Goal: Use online tool/utility: Utilize a website feature to perform a specific function

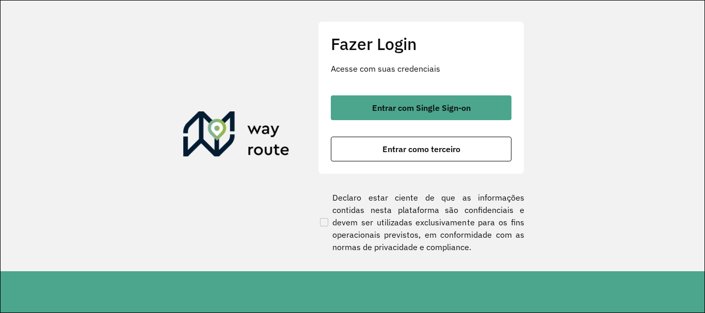
click at [396, 121] on div "Entrar com Single Sign-on Entrar como terceiro" at bounding box center [421, 128] width 181 height 66
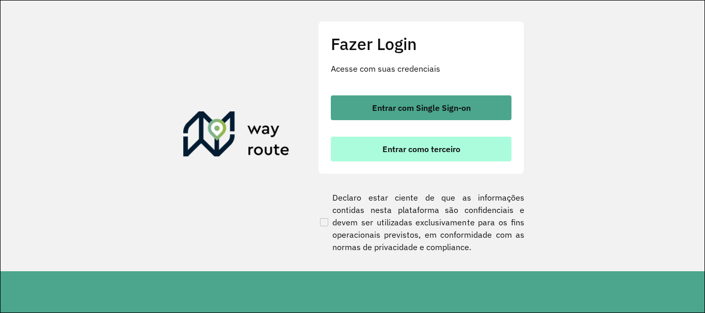
click at [397, 140] on button "Entrar como terceiro" at bounding box center [421, 149] width 181 height 25
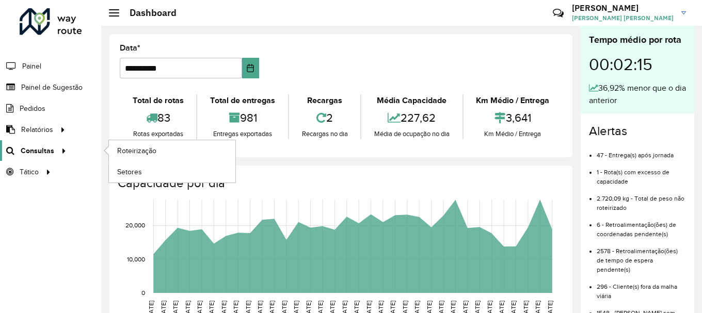
click at [58, 146] on icon at bounding box center [62, 149] width 9 height 15
click at [144, 144] on link "Roteirização" at bounding box center [172, 150] width 126 height 21
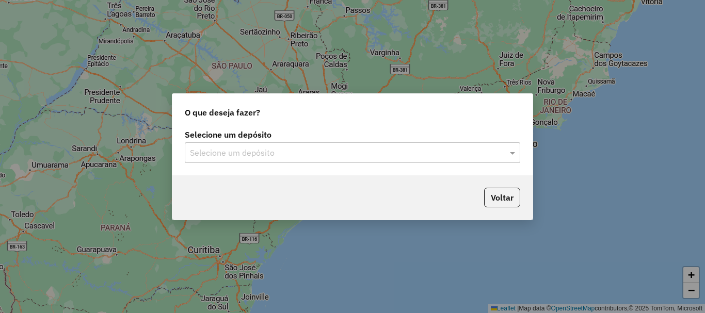
click at [304, 155] on input "text" at bounding box center [342, 153] width 304 height 12
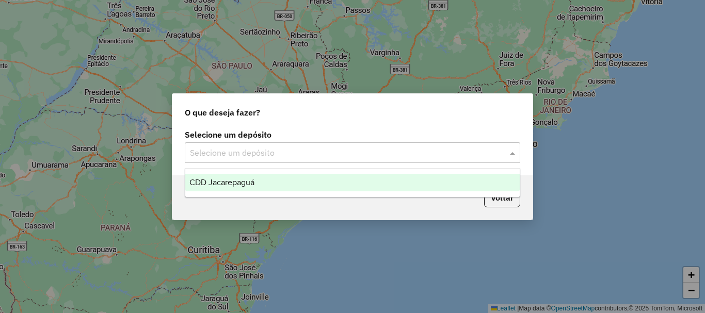
click at [287, 176] on div "CDD Jacarepaguá" at bounding box center [352, 183] width 334 height 18
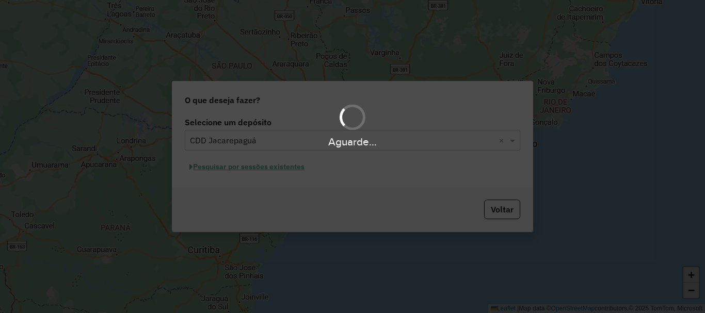
click at [270, 169] on div "Aguarde..." at bounding box center [352, 156] width 705 height 313
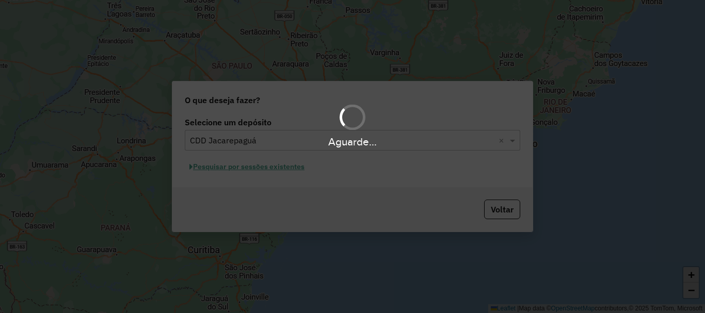
click at [270, 169] on div "Aguarde..." at bounding box center [352, 156] width 705 height 313
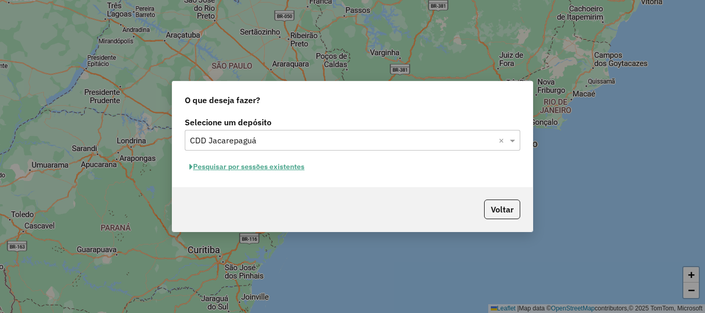
click at [278, 169] on button "Pesquisar por sessões existentes" at bounding box center [247, 167] width 124 height 16
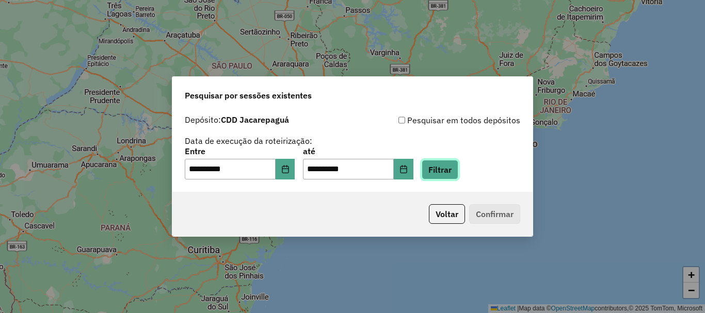
click at [458, 165] on button "Filtrar" at bounding box center [440, 170] width 37 height 20
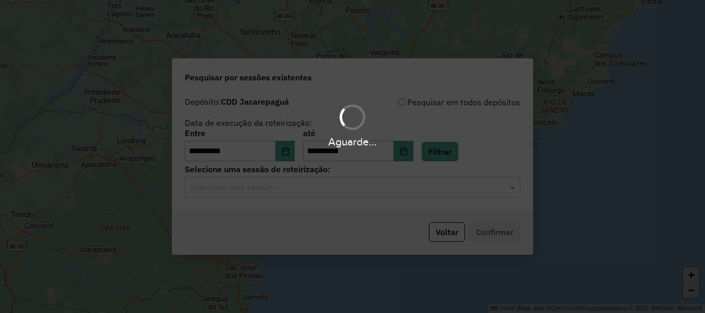
click at [365, 186] on input "text" at bounding box center [342, 188] width 304 height 12
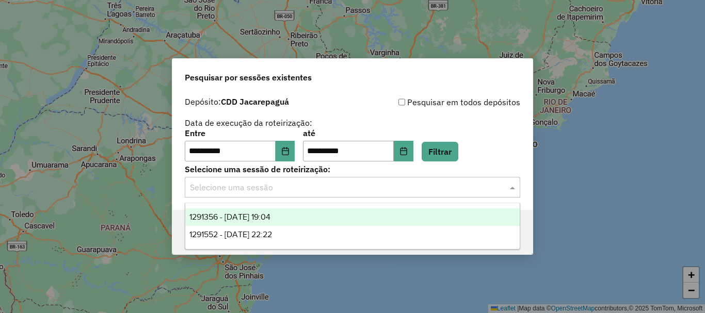
click at [300, 213] on div "1291356 - 09/10/2025 19:04" at bounding box center [352, 217] width 334 height 18
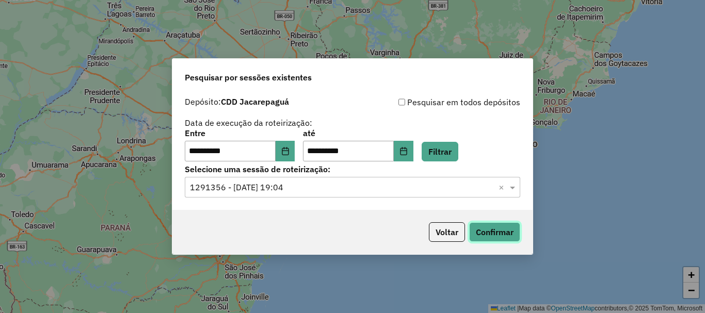
click at [506, 238] on button "Confirmar" at bounding box center [494, 232] width 51 height 20
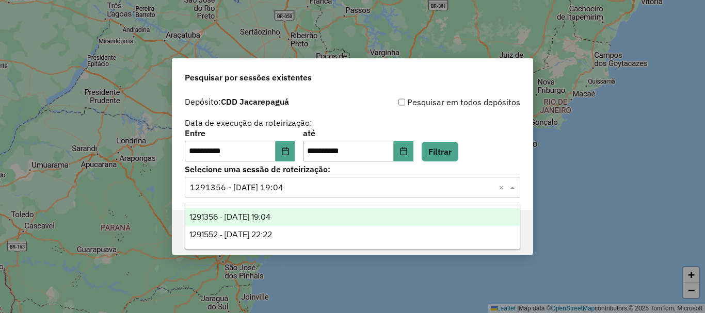
click at [241, 187] on input "text" at bounding box center [342, 188] width 304 height 12
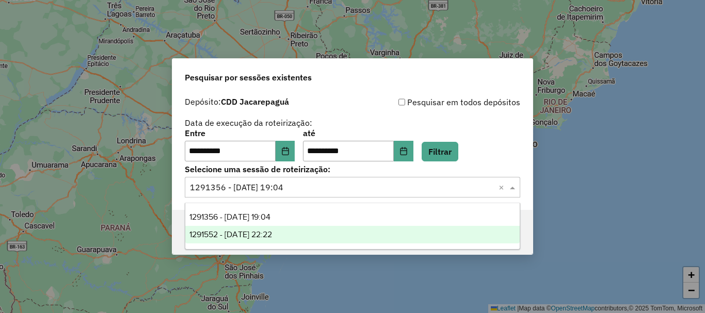
click at [232, 232] on span "1291552 - 09/10/2025 22:22" at bounding box center [230, 234] width 83 height 9
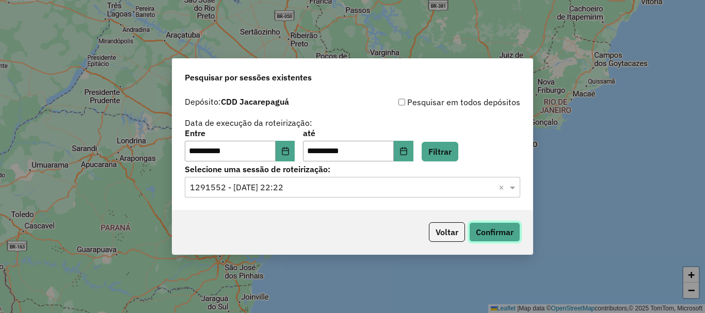
click at [489, 239] on button "Confirmar" at bounding box center [494, 232] width 51 height 20
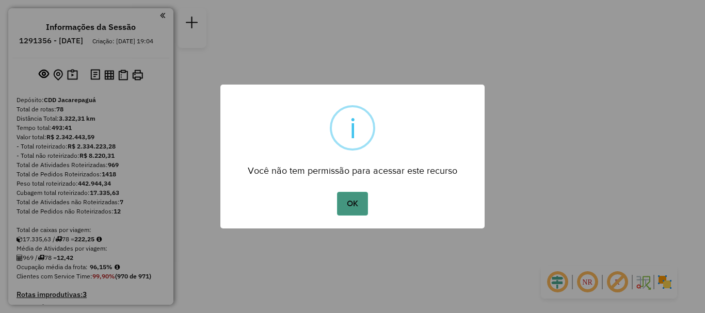
drag, startPoint x: 371, startPoint y: 200, endPoint x: 364, endPoint y: 204, distance: 8.2
click at [371, 201] on div "OK No Cancel" at bounding box center [352, 203] width 264 height 29
click at [363, 205] on button "OK" at bounding box center [352, 204] width 30 height 24
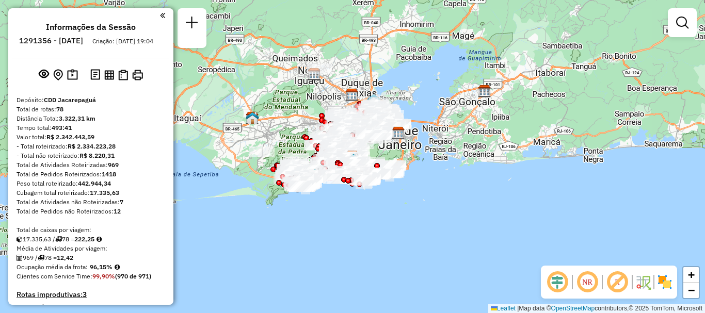
scroll to position [4463, 0]
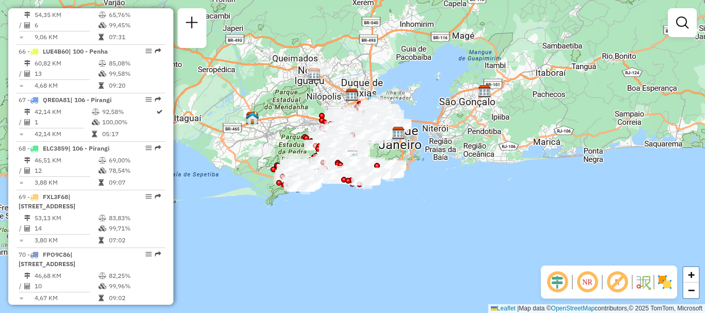
select select "**********"
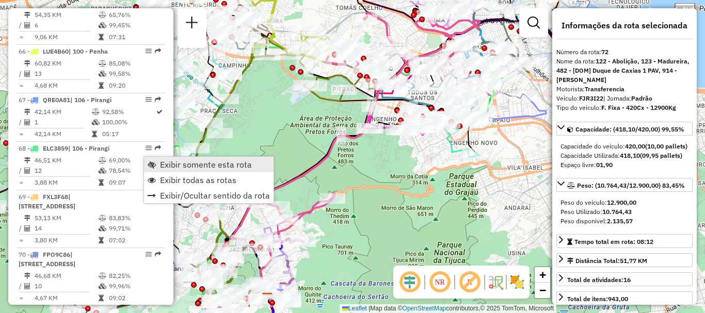
click at [153, 163] on span "Exibir somente esta rota" at bounding box center [152, 164] width 8 height 8
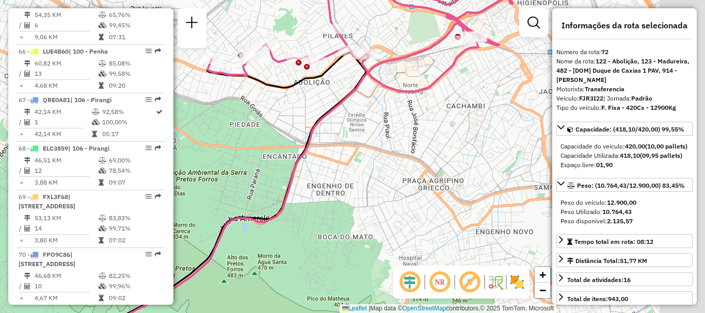
drag, startPoint x: 475, startPoint y: 115, endPoint x: 368, endPoint y: 121, distance: 106.5
click at [370, 121] on div "Janela de atendimento Grade de atendimento Capacidade Transportadoras Veículos …" at bounding box center [352, 156] width 705 height 313
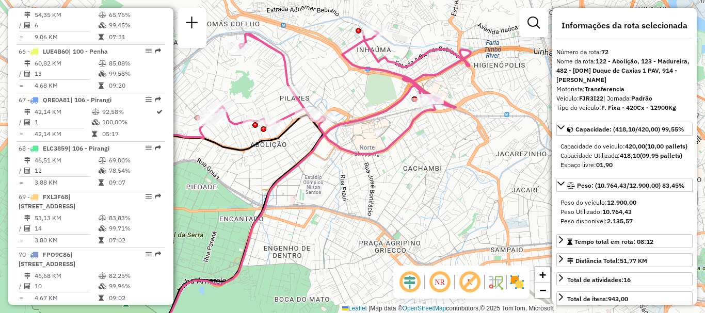
drag, startPoint x: 404, startPoint y: 100, endPoint x: 387, endPoint y: 171, distance: 73.6
click at [387, 171] on div "Janela de atendimento Grade de atendimento Capacidade Transportadoras Veículos …" at bounding box center [352, 156] width 705 height 313
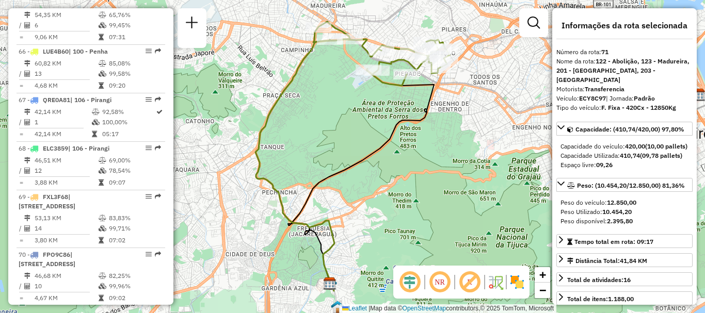
scroll to position [3517, 0]
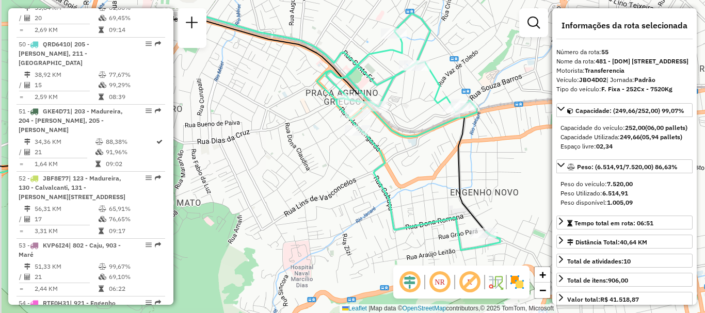
drag, startPoint x: 396, startPoint y: 50, endPoint x: 430, endPoint y: 93, distance: 55.5
click at [430, 93] on icon at bounding box center [413, 131] width 174 height 237
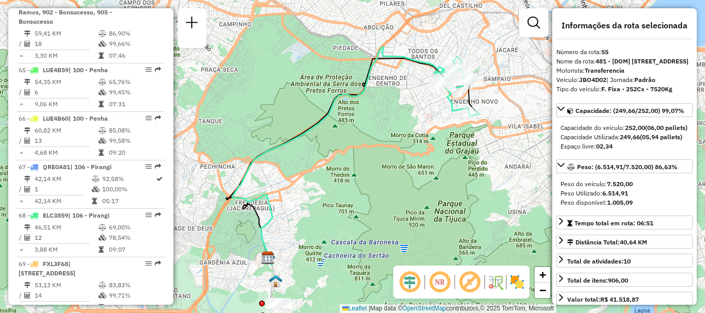
scroll to position [3085, 0]
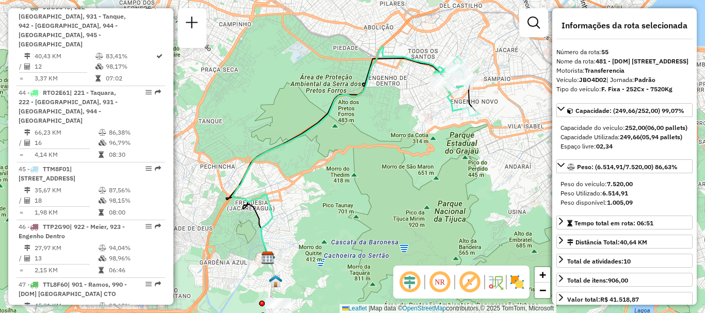
drag, startPoint x: 86, startPoint y: 159, endPoint x: 83, endPoint y: 164, distance: 5.6
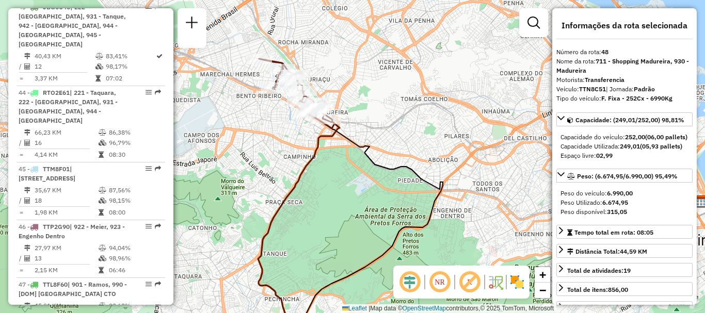
scroll to position [3267, 0]
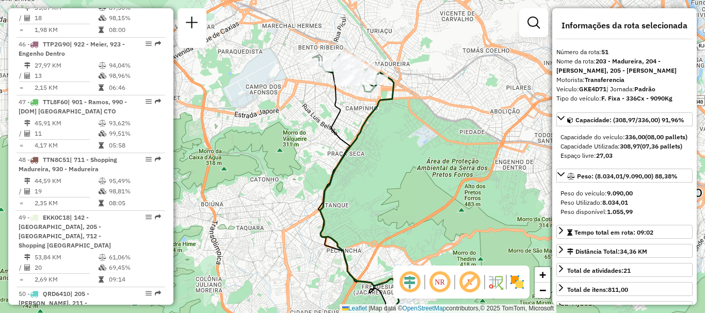
drag, startPoint x: 344, startPoint y: 52, endPoint x: 351, endPoint y: 121, distance: 70.0
click at [351, 121] on div "Janela de atendimento Grade de atendimento Capacidade Transportadoras Veículos …" at bounding box center [352, 156] width 705 height 313
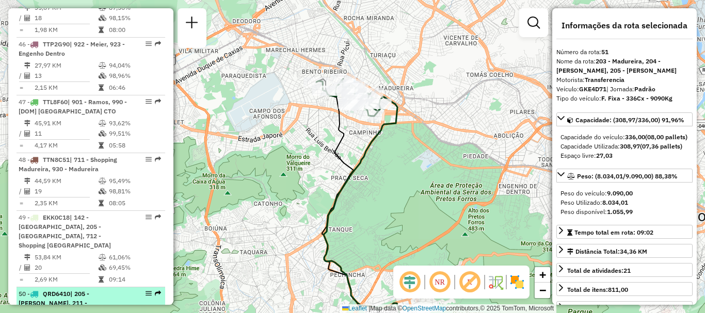
click at [138, 289] on div "50 - QRD6410 | 205 - [PERSON_NAME], 211 - [GEOGRAPHIC_DATA]" at bounding box center [91, 303] width 144 height 28
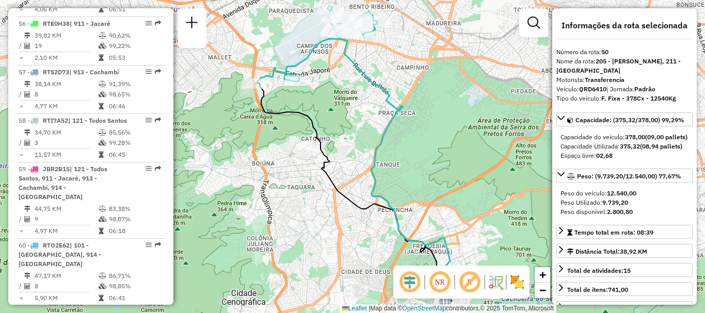
scroll to position [3143, 0]
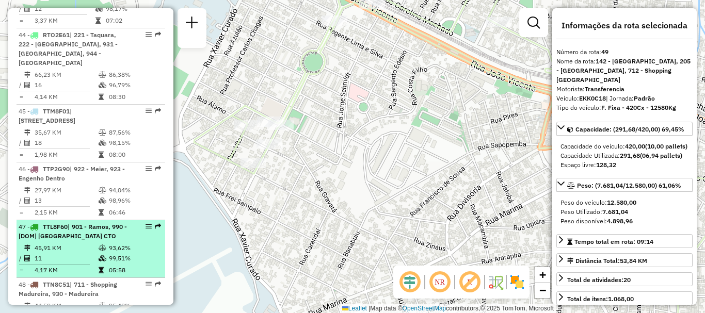
drag, startPoint x: 323, startPoint y: 126, endPoint x: 156, endPoint y: 83, distance: 172.9
click at [207, 102] on div "Rota 49 - Placa EKK0C18 55097562 - DOM GANACHE Janela de atendimento Grade de a…" at bounding box center [352, 156] width 705 height 313
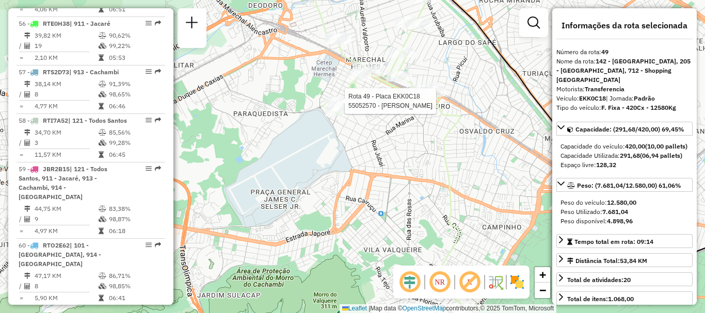
scroll to position [3210, 0]
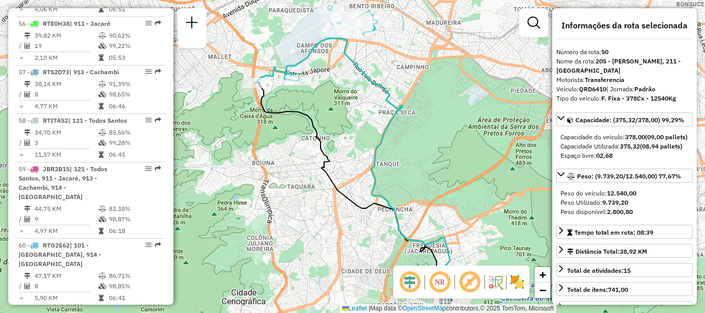
scroll to position [3143, 0]
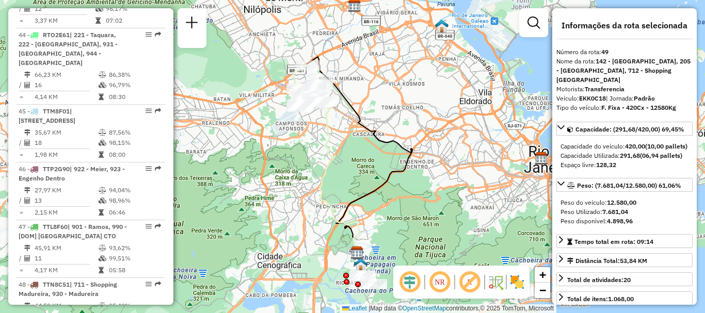
scroll to position [3335, 0]
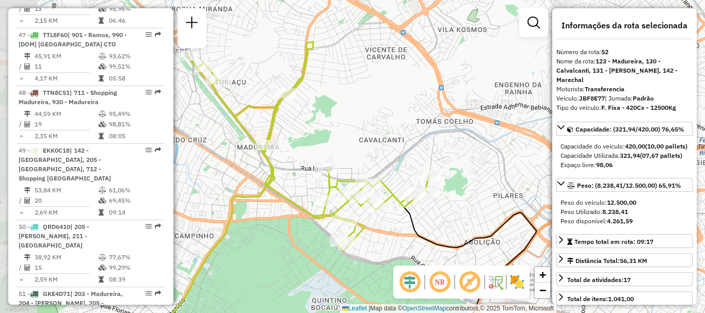
drag, startPoint x: 341, startPoint y: 102, endPoint x: 415, endPoint y: 135, distance: 81.3
click at [412, 133] on div "Janela de atendimento Grade de atendimento Capacidade Transportadoras Veículos …" at bounding box center [352, 156] width 705 height 313
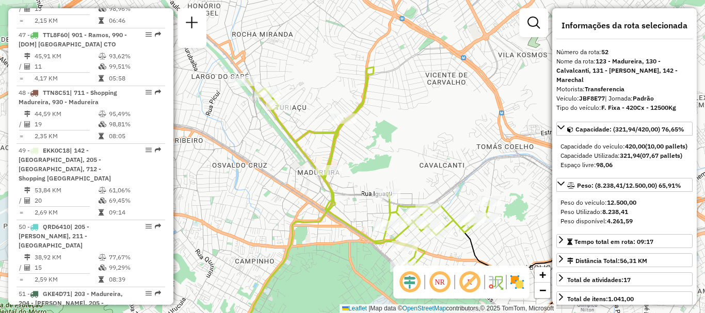
click at [359, 111] on icon at bounding box center [368, 171] width 243 height 209
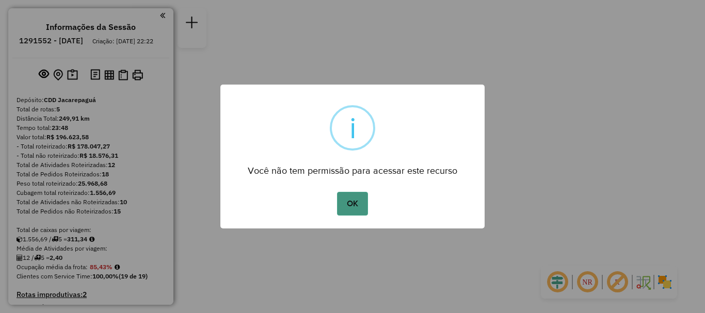
click at [349, 195] on button "OK" at bounding box center [352, 204] width 30 height 24
